Goal: Navigation & Orientation: Find specific page/section

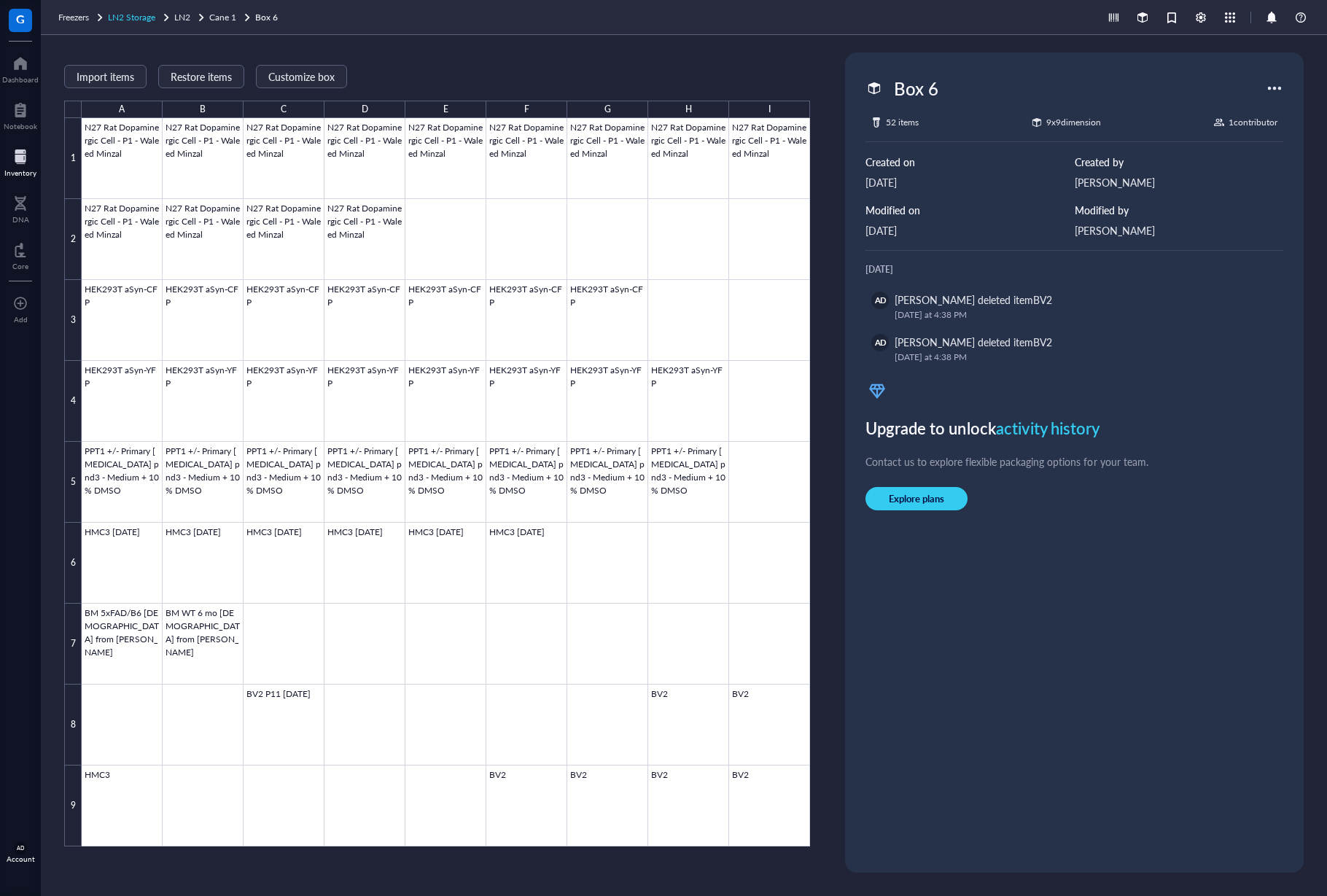
click at [132, 17] on span "LN2 Storage" at bounding box center [132, 17] width 48 height 12
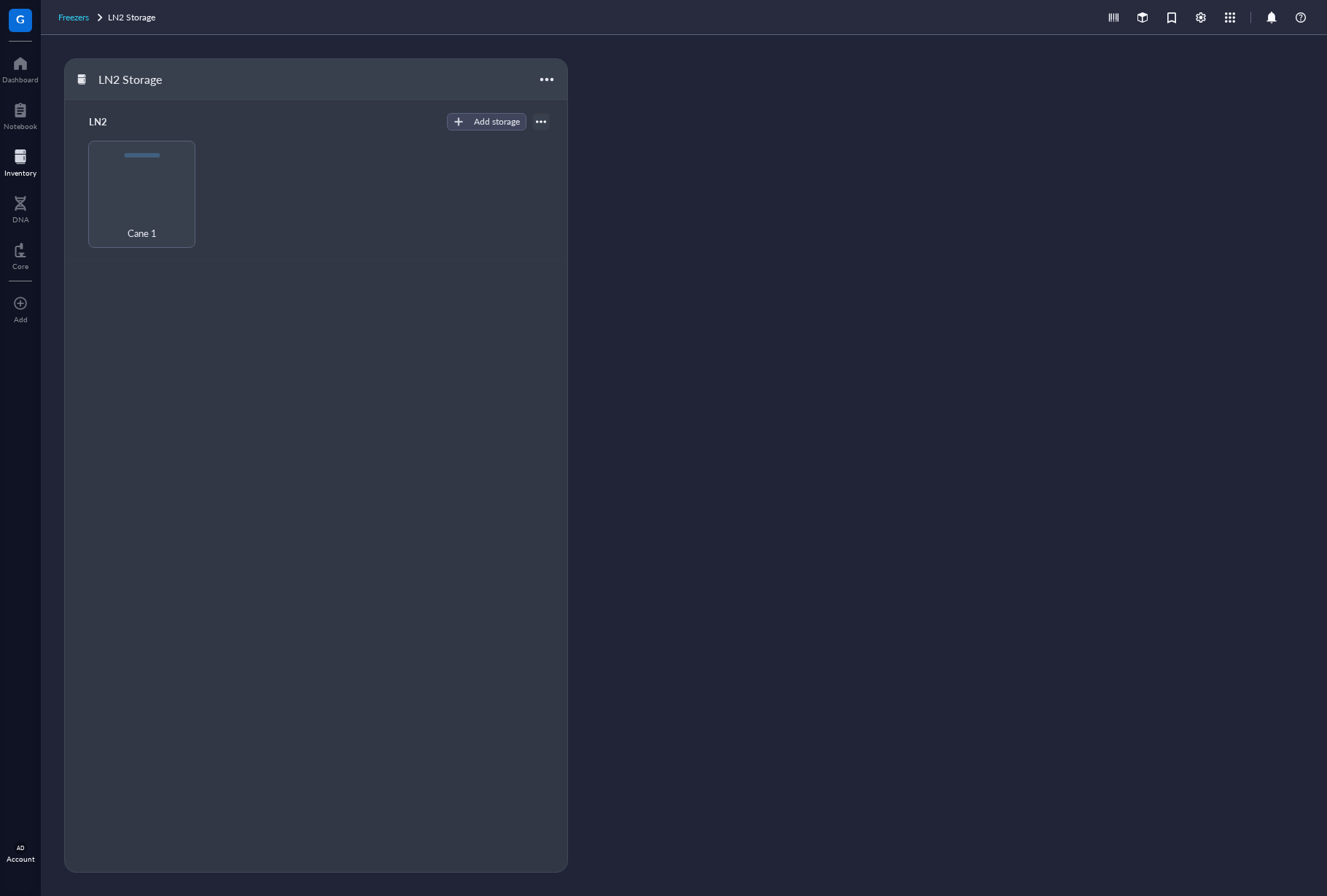
click at [66, 18] on span "Freezers" at bounding box center [74, 17] width 31 height 12
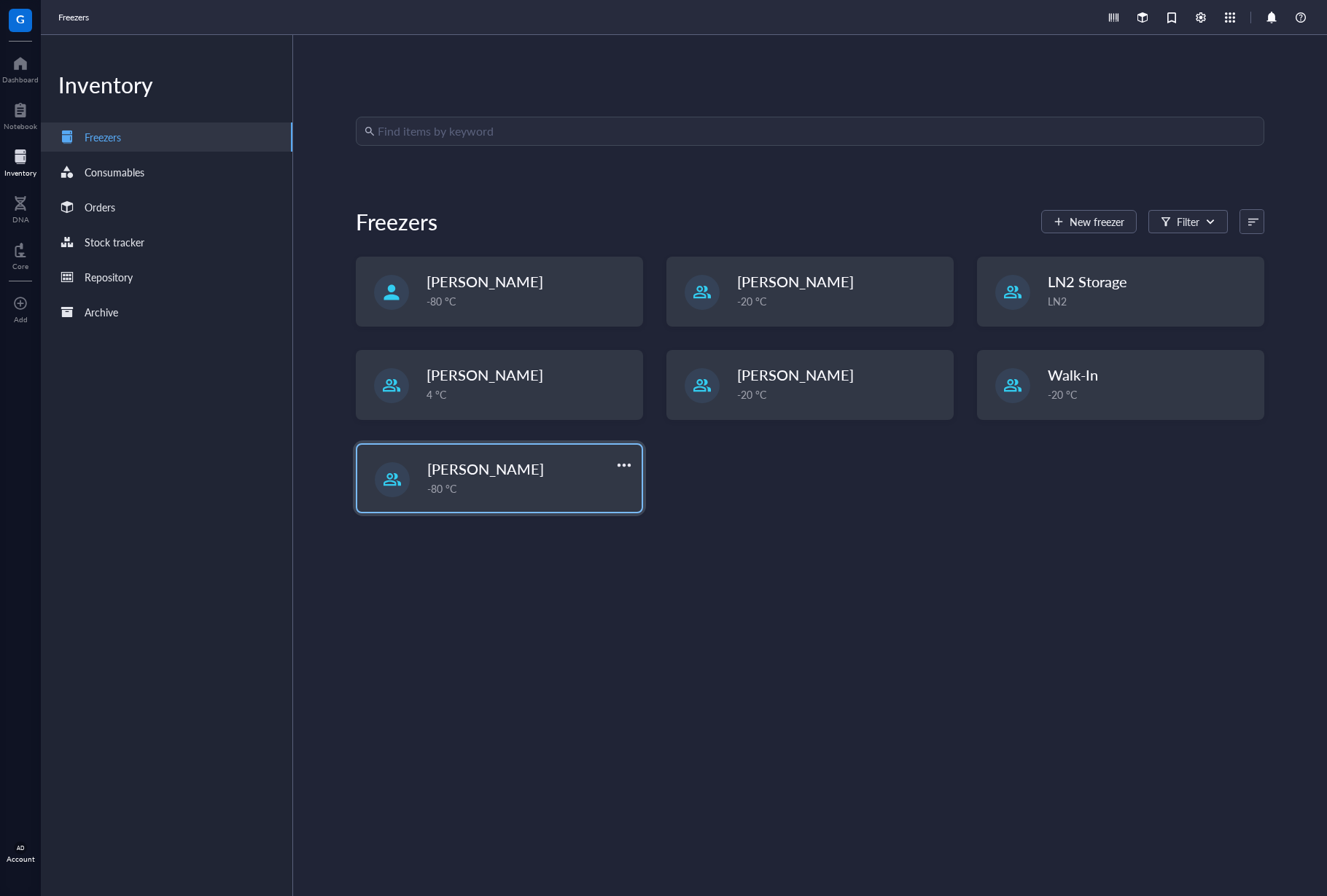
click at [535, 466] on div "[PERSON_NAME]" at bounding box center [515, 468] width 177 height 21
